Goal: Information Seeking & Learning: Understand process/instructions

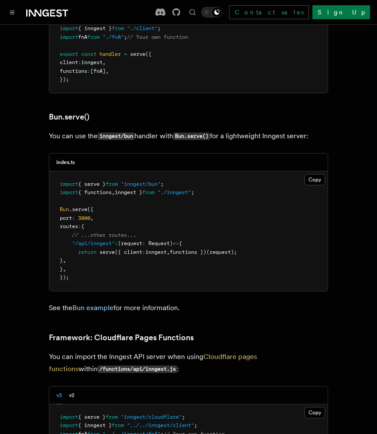
click at [76, 223] on span "routes" at bounding box center [69, 226] width 18 height 6
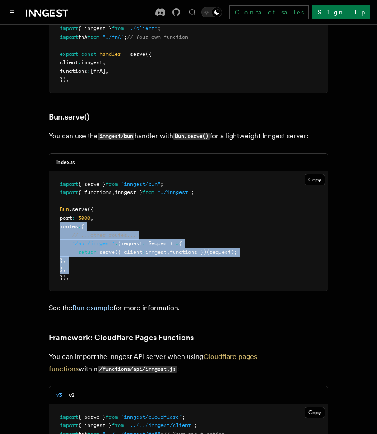
drag, startPoint x: 76, startPoint y: 156, endPoint x: 112, endPoint y: 197, distance: 54.7
click at [112, 197] on pre "import { serve } from "inngest/bun" ; import { functions , inngest } from "./in…" at bounding box center [188, 230] width 278 height 119
click at [104, 240] on span ""/api/inngest"" at bounding box center [93, 243] width 43 height 6
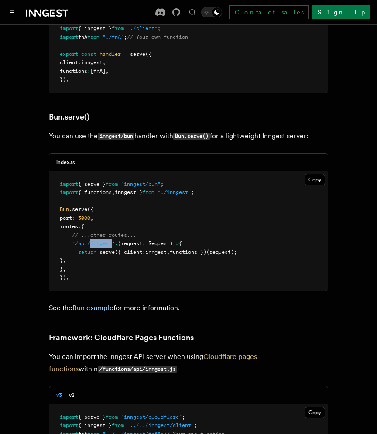
click at [104, 240] on span ""/api/inngest"" at bounding box center [93, 243] width 43 height 6
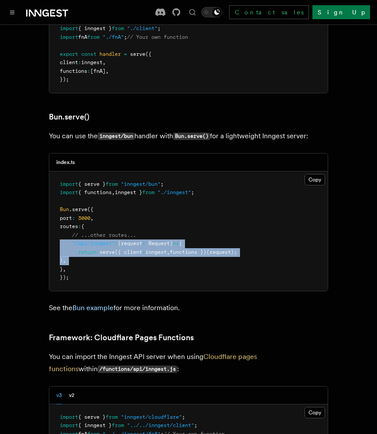
drag, startPoint x: 104, startPoint y: 175, endPoint x: 104, endPoint y: 191, distance: 15.7
click at [104, 191] on pre "import { serve } from "inngest/bun" ; import { functions , inngest } from "./in…" at bounding box center [188, 230] width 278 height 119
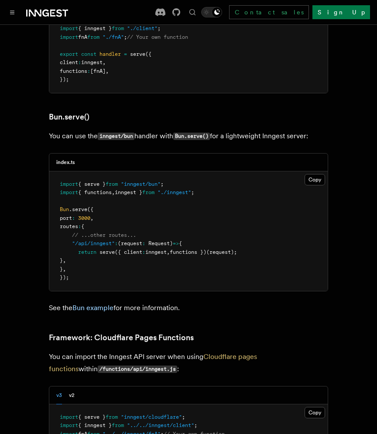
click at [156, 181] on span ""inngest/bun"" at bounding box center [141, 184] width 40 height 6
copy code "import { serve } from "inngest/bun" ;"
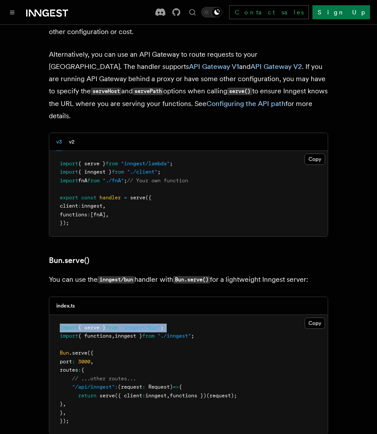
scroll to position [1025, 0]
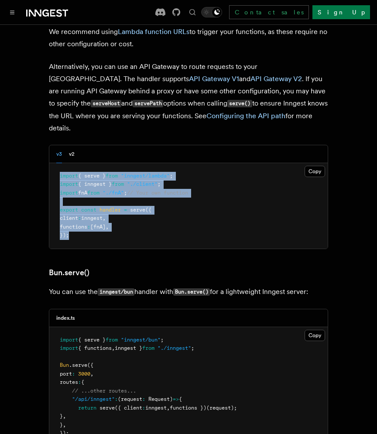
drag, startPoint x: 109, startPoint y: 170, endPoint x: 56, endPoint y: 98, distance: 89.2
click at [56, 163] on pre "import { serve } from "inngest/lambda" ; import { inngest } from "./client" ; i…" at bounding box center [188, 205] width 278 height 85
copy code "import { serve } from "inngest/lambda" ; import { inngest } from "./client" ; i…"
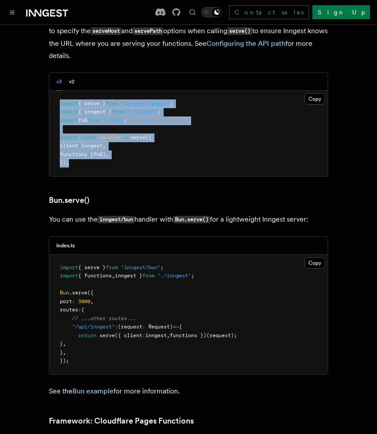
scroll to position [1283, 0]
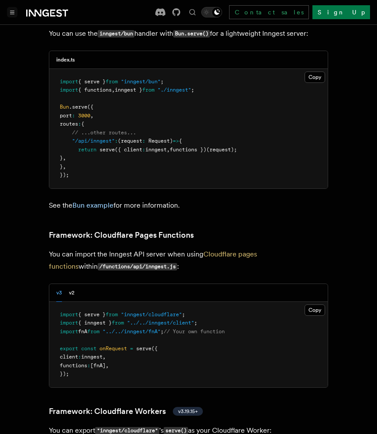
click at [12, 11] on icon "Toggle navigation" at bounding box center [12, 12] width 4 height 3
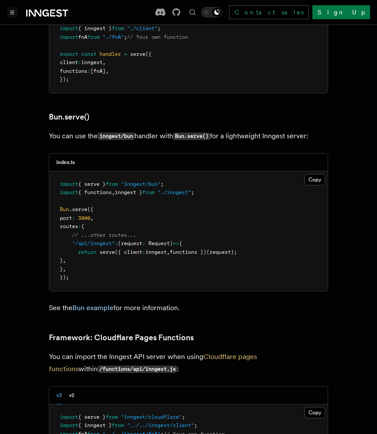
click at [11, 14] on icon "Toggle navigation" at bounding box center [12, 12] width 4 height 4
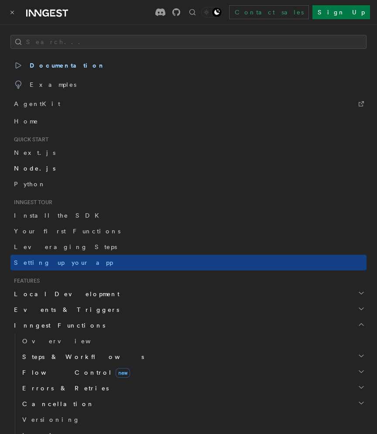
click at [26, 167] on span "Node.js" at bounding box center [34, 168] width 41 height 7
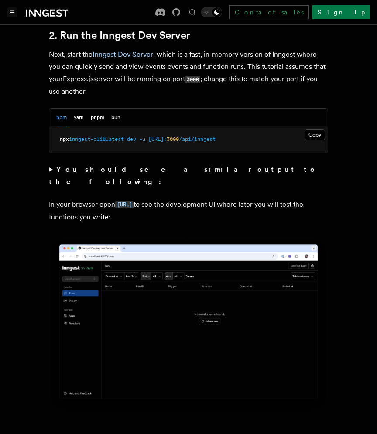
scroll to position [984, 0]
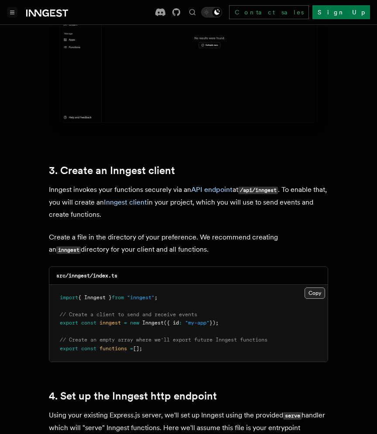
click at [312, 287] on button "Copy Copied" at bounding box center [314, 292] width 20 height 11
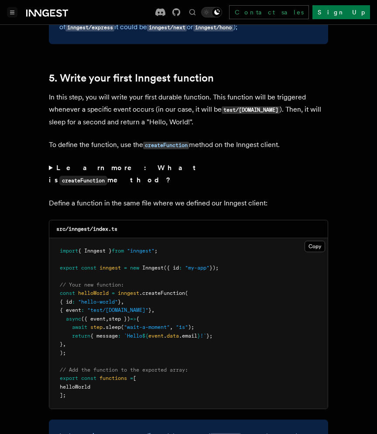
scroll to position [1635, 0]
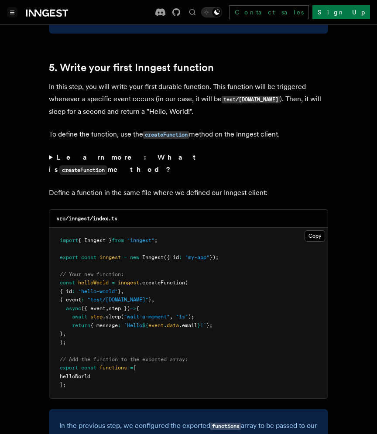
click at [94, 279] on span "helloWorld" at bounding box center [93, 282] width 31 height 6
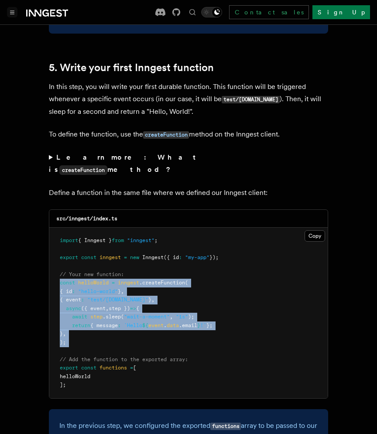
drag, startPoint x: 94, startPoint y: 250, endPoint x: 102, endPoint y: 310, distance: 60.7
click at [102, 310] on pre "import { Inngest } from "inngest" ; export const inngest = new Inngest ({ id : …" at bounding box center [188, 313] width 278 height 170
copy code "const helloWorld = inngest .createFunction ( { id : "hello-world" } , { event :…"
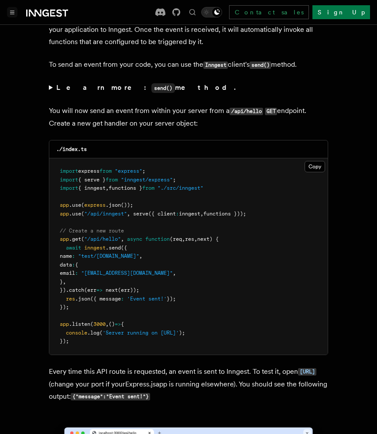
scroll to position [4258, 0]
click at [103, 244] on span "inngest" at bounding box center [94, 247] width 21 height 6
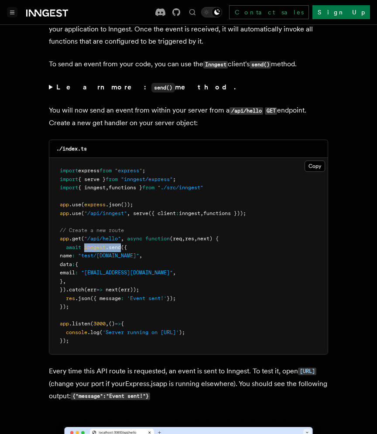
click at [103, 244] on span "inngest" at bounding box center [94, 247] width 21 height 6
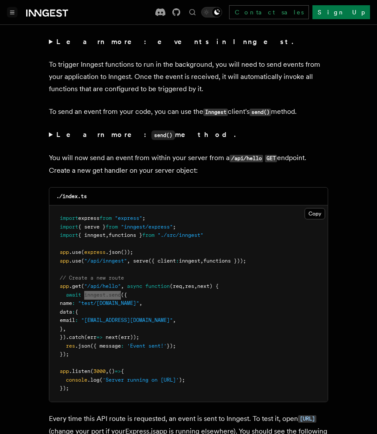
scroll to position [4207, 0]
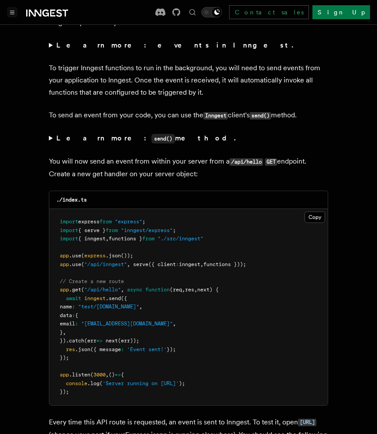
click at [57, 134] on strong "Learn more: send() method." at bounding box center [146, 138] width 181 height 8
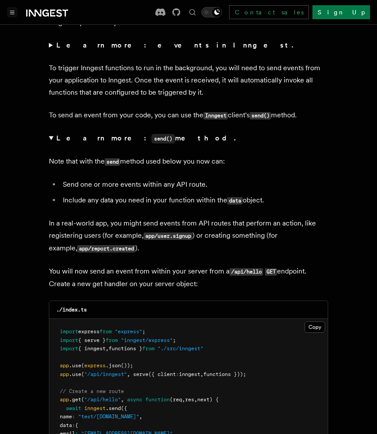
click at [57, 134] on strong "Learn more: send() method." at bounding box center [146, 138] width 181 height 8
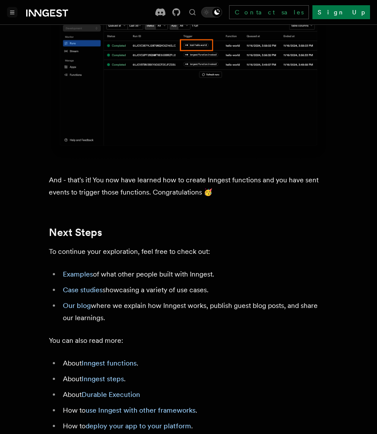
scroll to position [4911, 0]
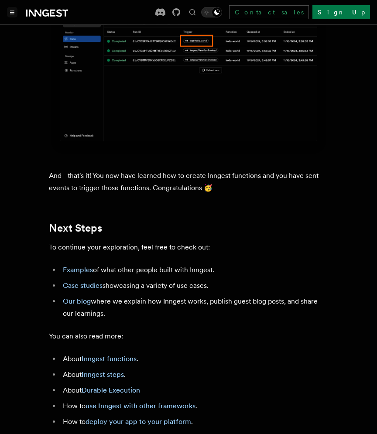
click at [104, 353] on li "About Inngest functions ." at bounding box center [194, 359] width 268 height 12
click at [102, 354] on link "Inngest functions" at bounding box center [109, 358] width 55 height 8
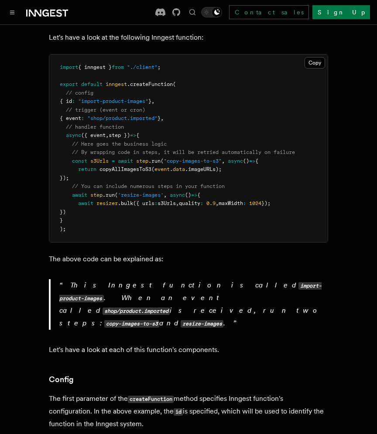
scroll to position [204, 0]
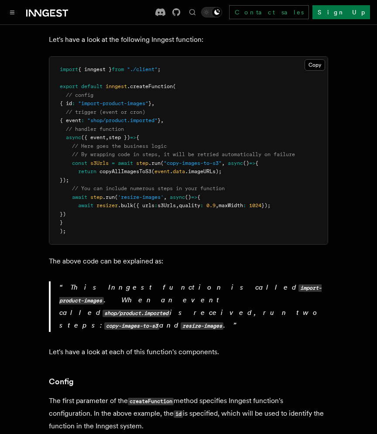
click at [127, 122] on span ""shop/product.imported"" at bounding box center [122, 120] width 70 height 6
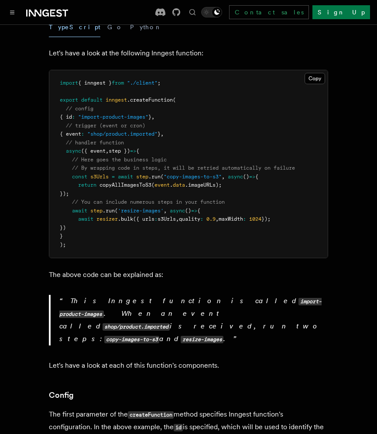
scroll to position [186, 0]
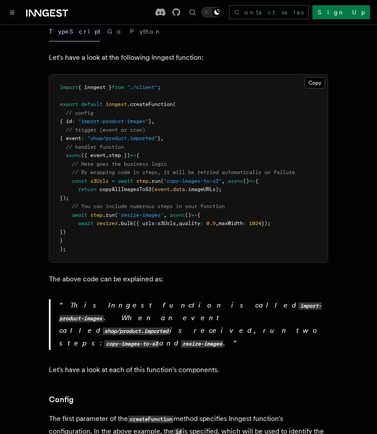
click at [182, 170] on span "// By wrapping code in steps, it will be retried automatically on failure" at bounding box center [183, 172] width 223 height 6
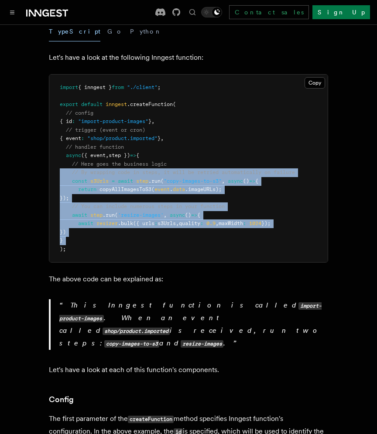
drag, startPoint x: 182, startPoint y: 170, endPoint x: 174, endPoint y: 233, distance: 63.8
click at [174, 233] on pre "import { inngest } from "./client" ; export default inngest .createFunction ( /…" at bounding box center [188, 168] width 278 height 187
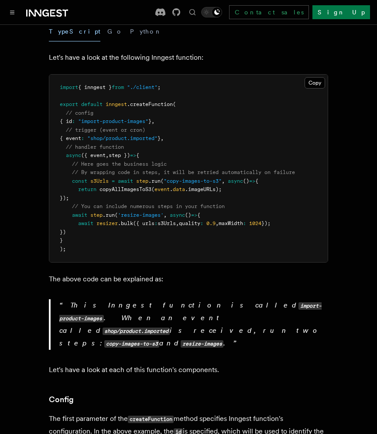
click at [174, 230] on pre "import { inngest } from "./client" ; export default inngest .createFunction ( /…" at bounding box center [188, 168] width 278 height 187
drag, startPoint x: 174, startPoint y: 230, endPoint x: 174, endPoint y: 238, distance: 7.9
click at [174, 238] on pre "import { inngest } from "./client" ; export default inngest .createFunction ( /…" at bounding box center [188, 168] width 278 height 187
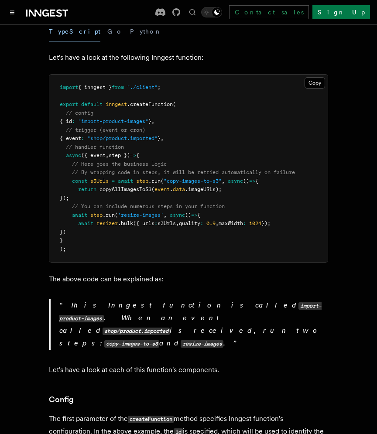
click at [174, 238] on pre "import { inngest } from "./client" ; export default inngest .createFunction ( /…" at bounding box center [188, 168] width 278 height 187
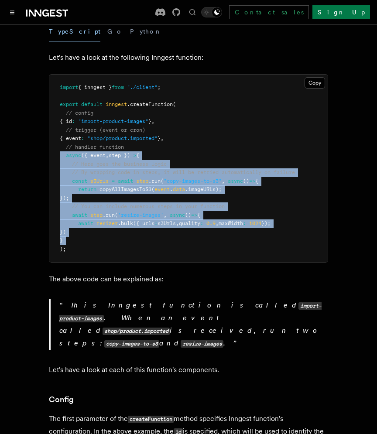
drag, startPoint x: 174, startPoint y: 238, endPoint x: 157, endPoint y: 156, distance: 83.6
click at [157, 155] on pre "import { inngest } from "./client" ; export default inngest .createFunction ( /…" at bounding box center [188, 168] width 278 height 187
click at [157, 156] on pre "import { inngest } from "./client" ; export default inngest .createFunction ( /…" at bounding box center [188, 168] width 278 height 187
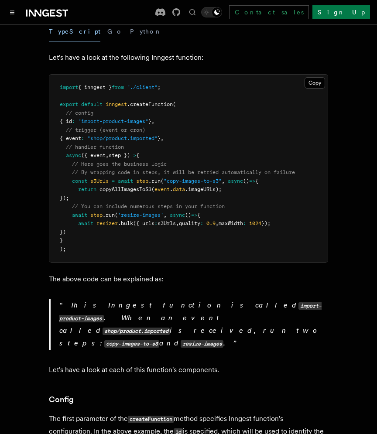
click at [157, 156] on pre "import { inngest } from "./client" ; export default inngest .createFunction ( /…" at bounding box center [188, 168] width 278 height 187
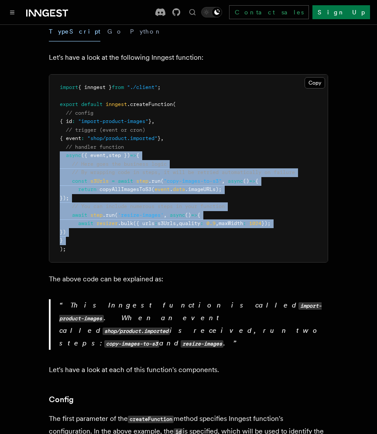
drag, startPoint x: 157, startPoint y: 156, endPoint x: 159, endPoint y: 233, distance: 77.2
click at [159, 233] on pre "import { inngest } from "./client" ; export default inngest .createFunction ( /…" at bounding box center [188, 168] width 278 height 187
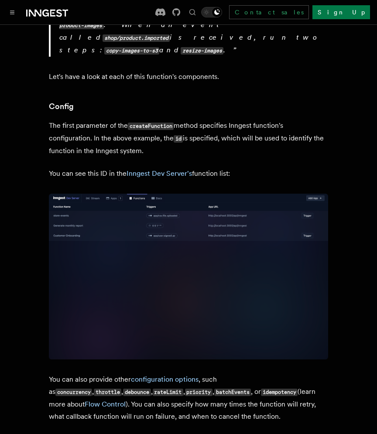
scroll to position [423, 0]
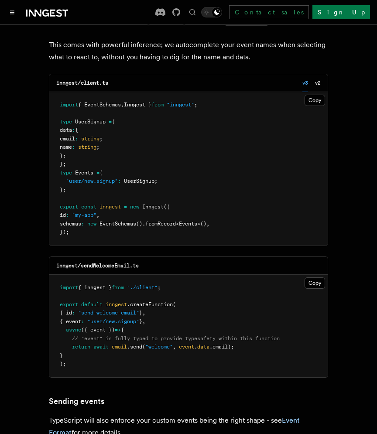
scroll to position [315, 0]
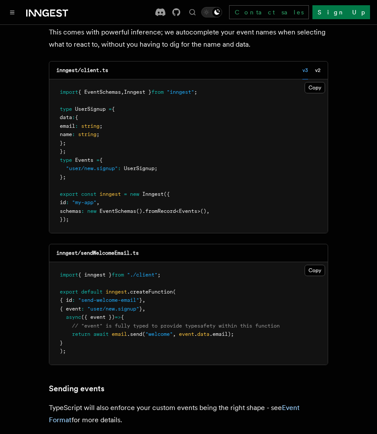
click at [133, 208] on span "EventSchemas" at bounding box center [117, 211] width 37 height 6
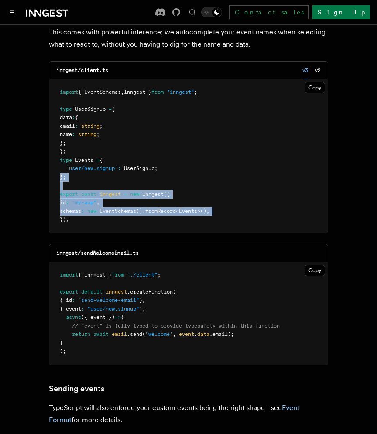
drag, startPoint x: 133, startPoint y: 208, endPoint x: 128, endPoint y: 170, distance: 37.8
click at [128, 170] on pre "import { EventSchemas , Inngest } from "inngest" ; type UserSignup = { data : {…" at bounding box center [188, 155] width 278 height 153
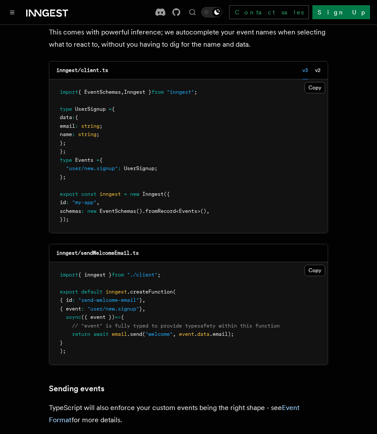
click at [137, 103] on pre "import { EventSchemas , Inngest } from "inngest" ; type UserSignup = { data : {…" at bounding box center [188, 155] width 278 height 153
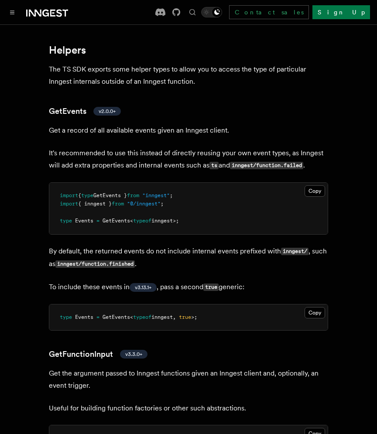
scroll to position [1608, 0]
click at [206, 198] on pre "import { type GetEvents } from "inngest" ; import { inngest } from "@/inngest" …" at bounding box center [188, 207] width 278 height 51
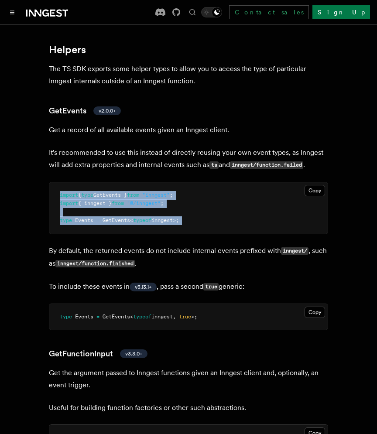
drag, startPoint x: 206, startPoint y: 198, endPoint x: 189, endPoint y: 167, distance: 35.9
click at [189, 182] on pre "import { type GetEvents } from "inngest" ; import { inngest } from "@/inngest" …" at bounding box center [188, 207] width 278 height 51
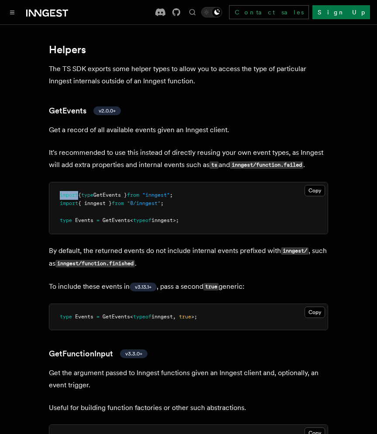
click at [189, 182] on pre "import { type GetEvents } from "inngest" ; import { inngest } from "@/inngest" …" at bounding box center [188, 207] width 278 height 51
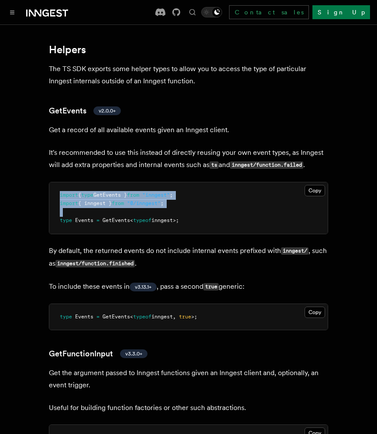
drag, startPoint x: 189, startPoint y: 167, endPoint x: 185, endPoint y: 192, distance: 25.1
click at [185, 192] on pre "import { type GetEvents } from "inngest" ; import { inngest } from "@/inngest" …" at bounding box center [188, 207] width 278 height 51
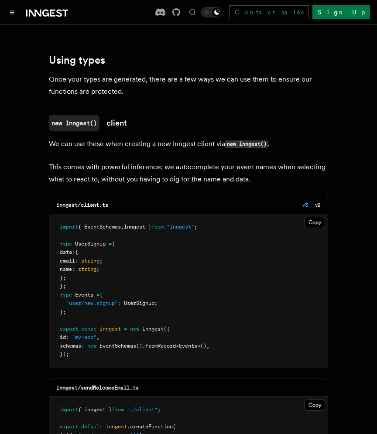
scroll to position [231, 0]
